Goal: Check status: Check status

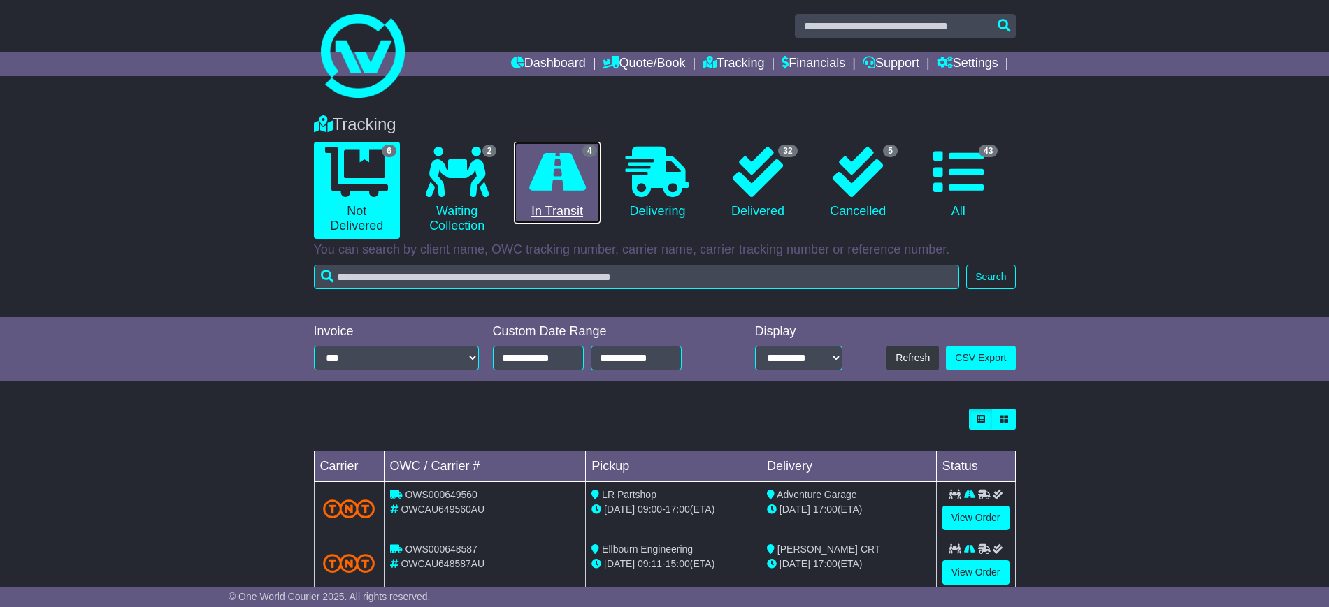
click at [558, 174] on icon at bounding box center [557, 172] width 57 height 50
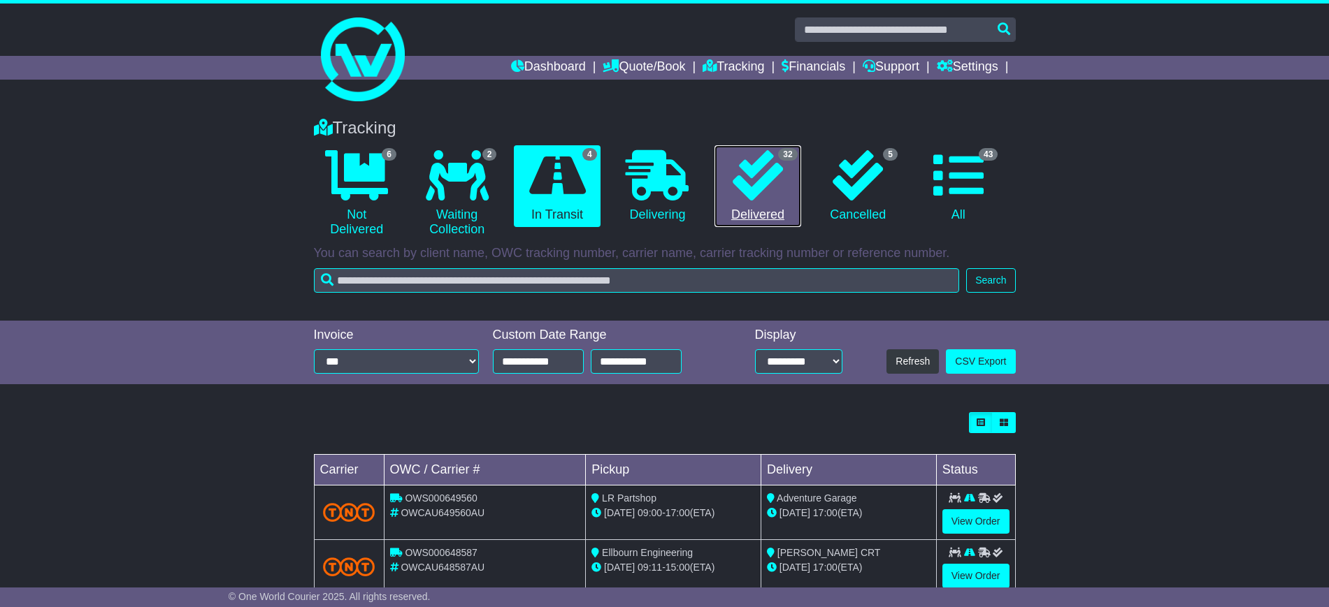
click at [750, 178] on icon at bounding box center [758, 175] width 50 height 50
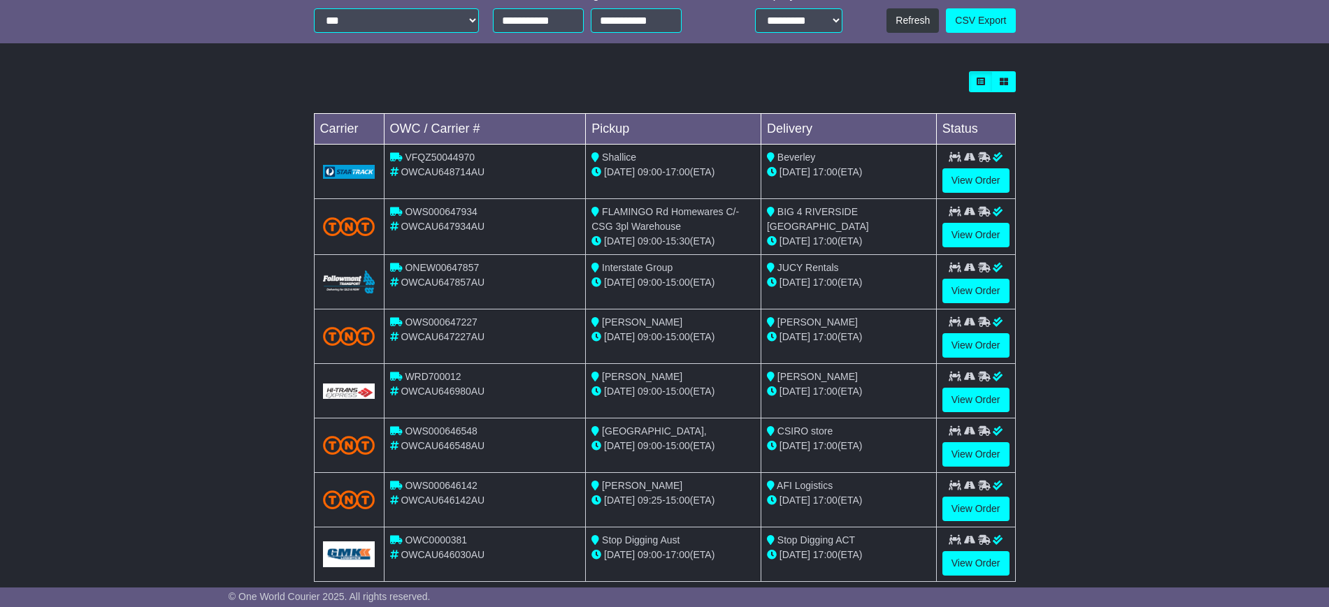
scroll to position [349, 0]
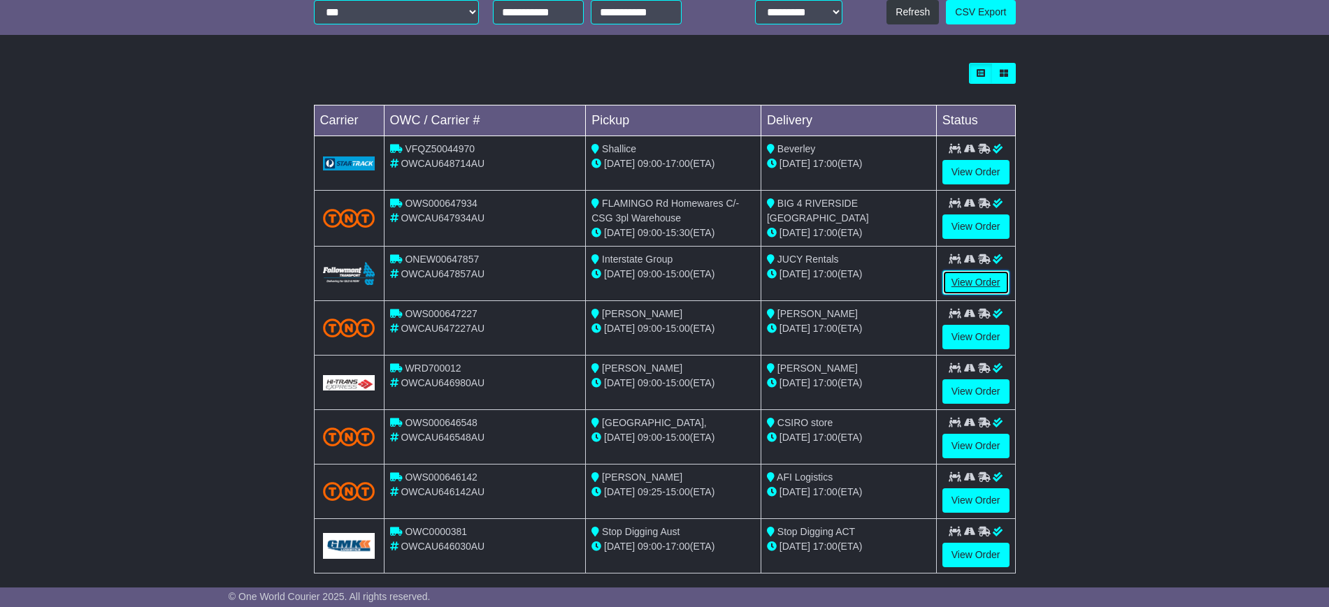
click at [957, 277] on link "View Order" at bounding box center [975, 283] width 67 height 24
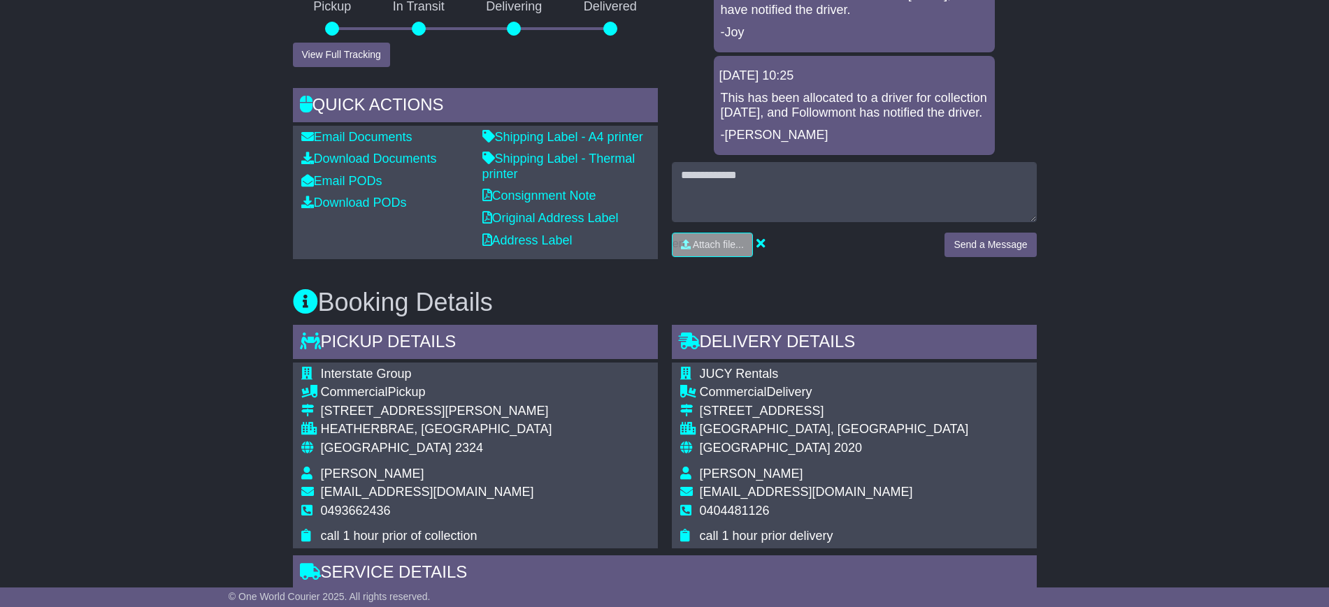
scroll to position [474, 0]
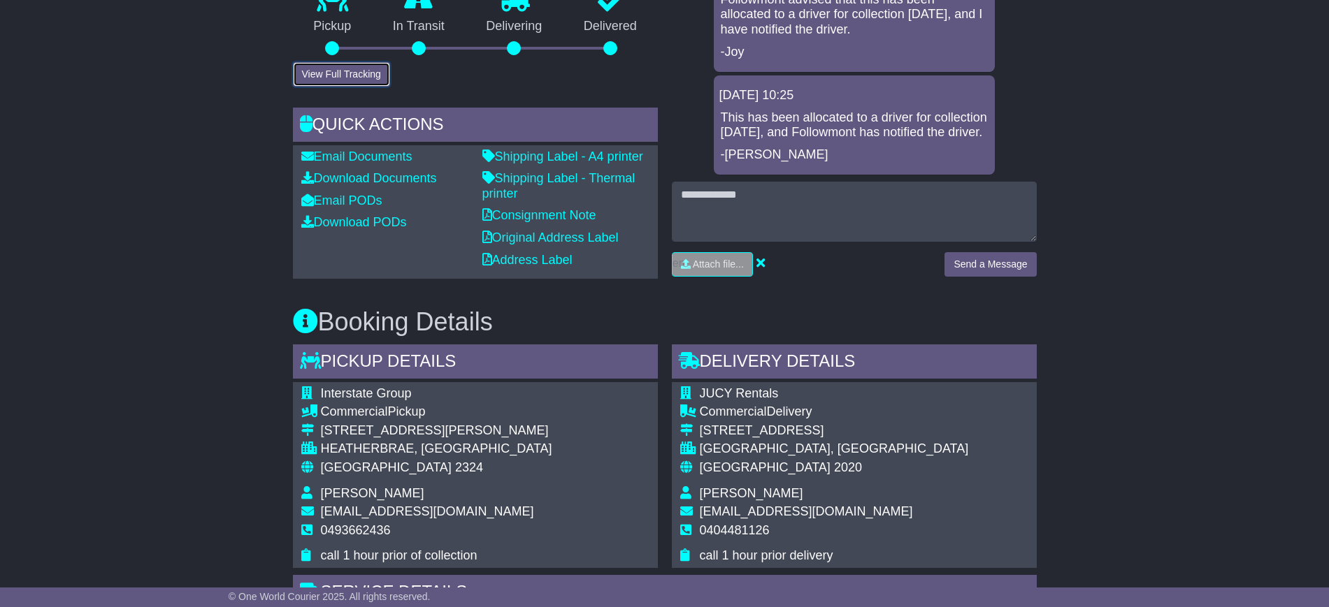
click at [354, 87] on button "View Full Tracking" at bounding box center [341, 74] width 97 height 24
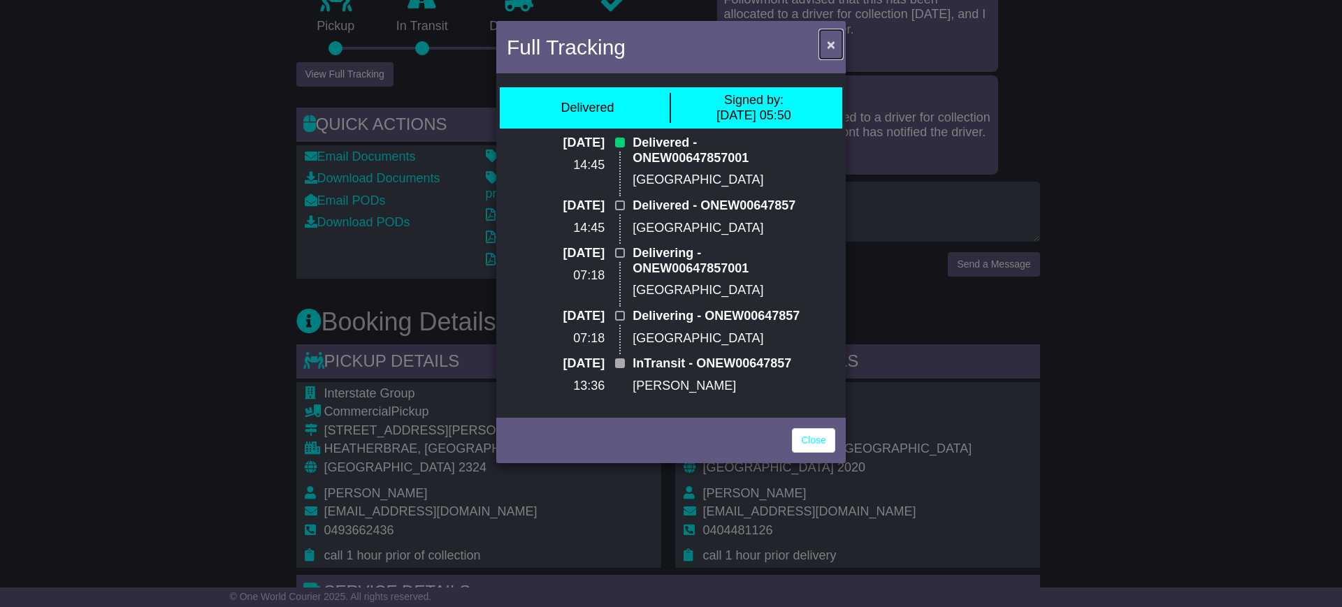
click at [828, 45] on span "×" at bounding box center [831, 44] width 8 height 16
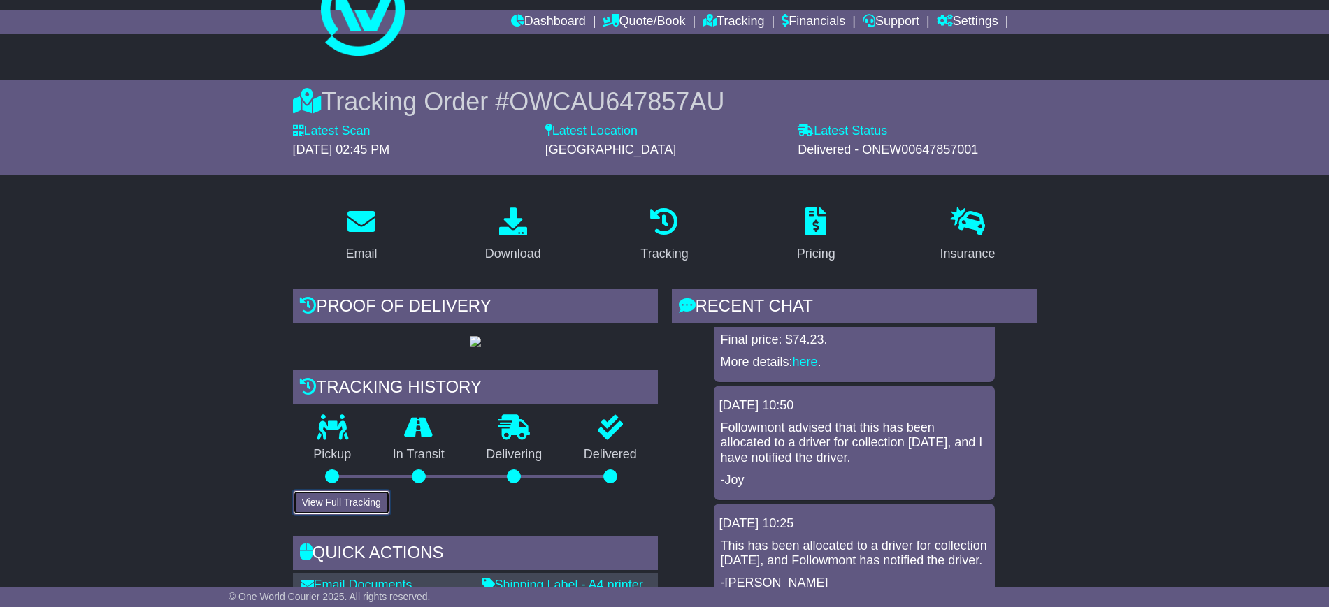
scroll to position [37, 0]
